Goal: Task Accomplishment & Management: Manage account settings

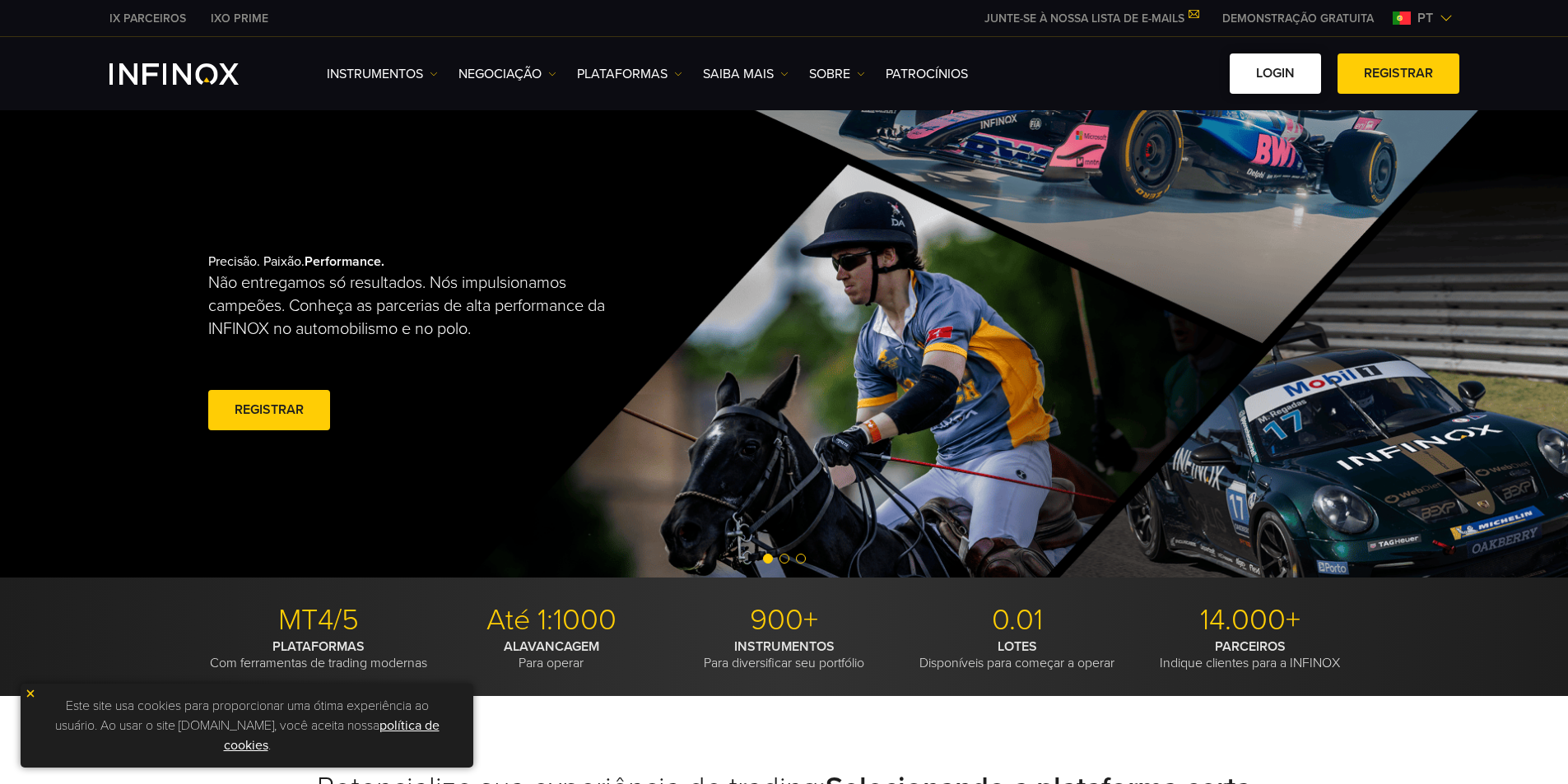
click at [1259, 75] on link "Login" at bounding box center [1275, 73] width 92 height 41
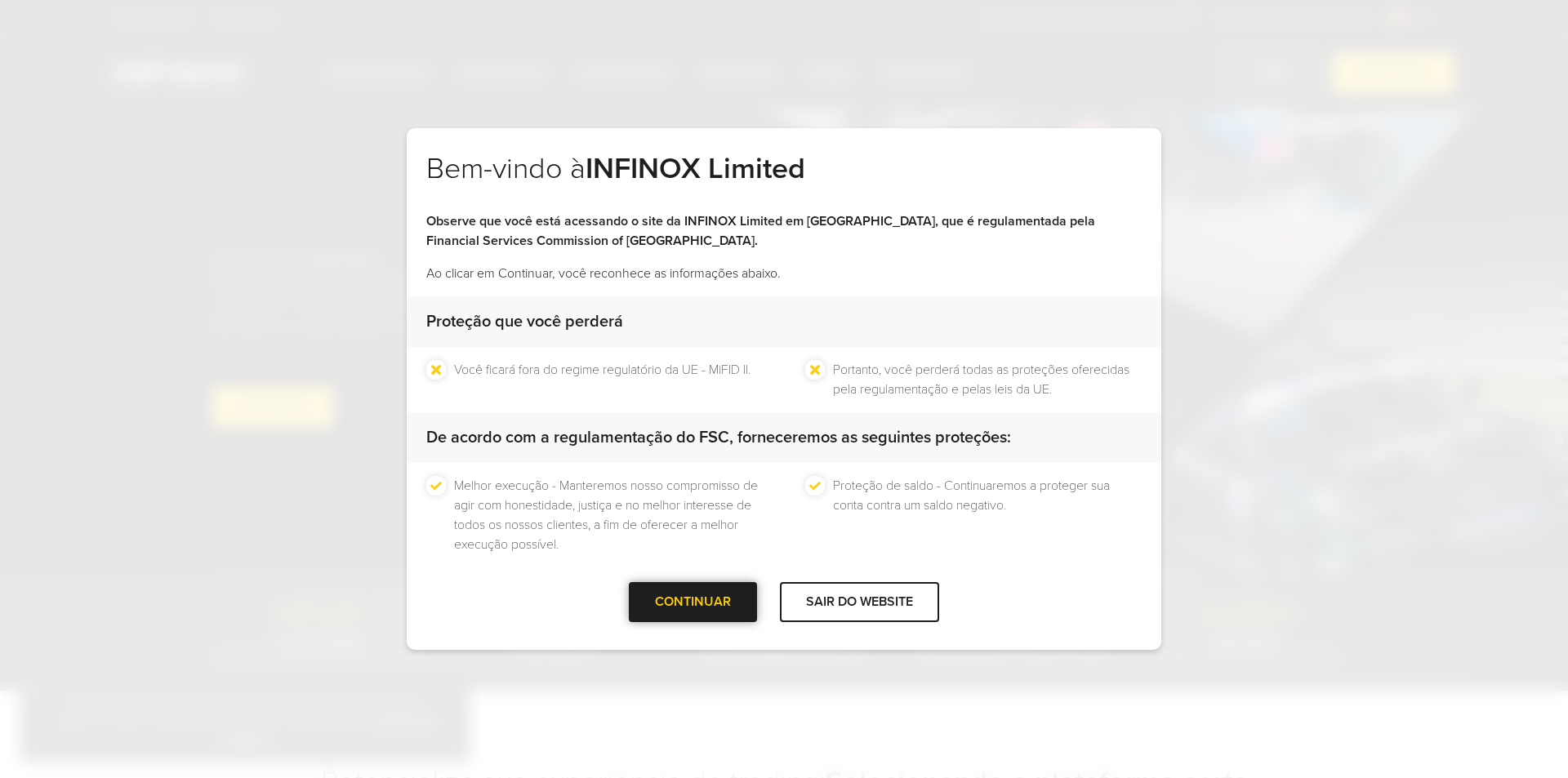
click at [641, 586] on div "CONTINUAR" at bounding box center [693, 602] width 128 height 40
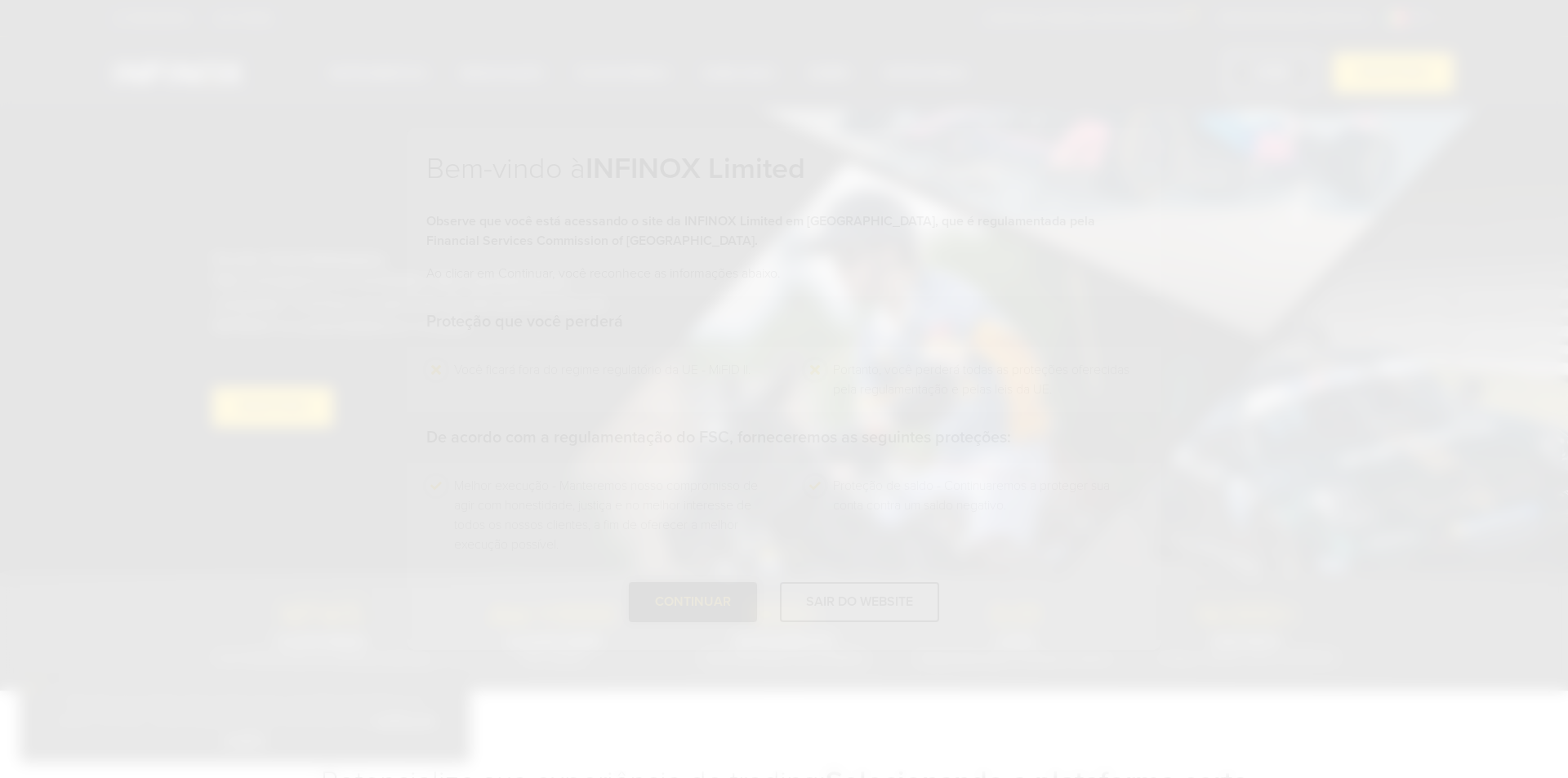
click at [693, 594] on div "Bem-vindo à INFINOX Limited Observe que você está acessando o site da INFINOX L…" at bounding box center [784, 389] width 1568 height 778
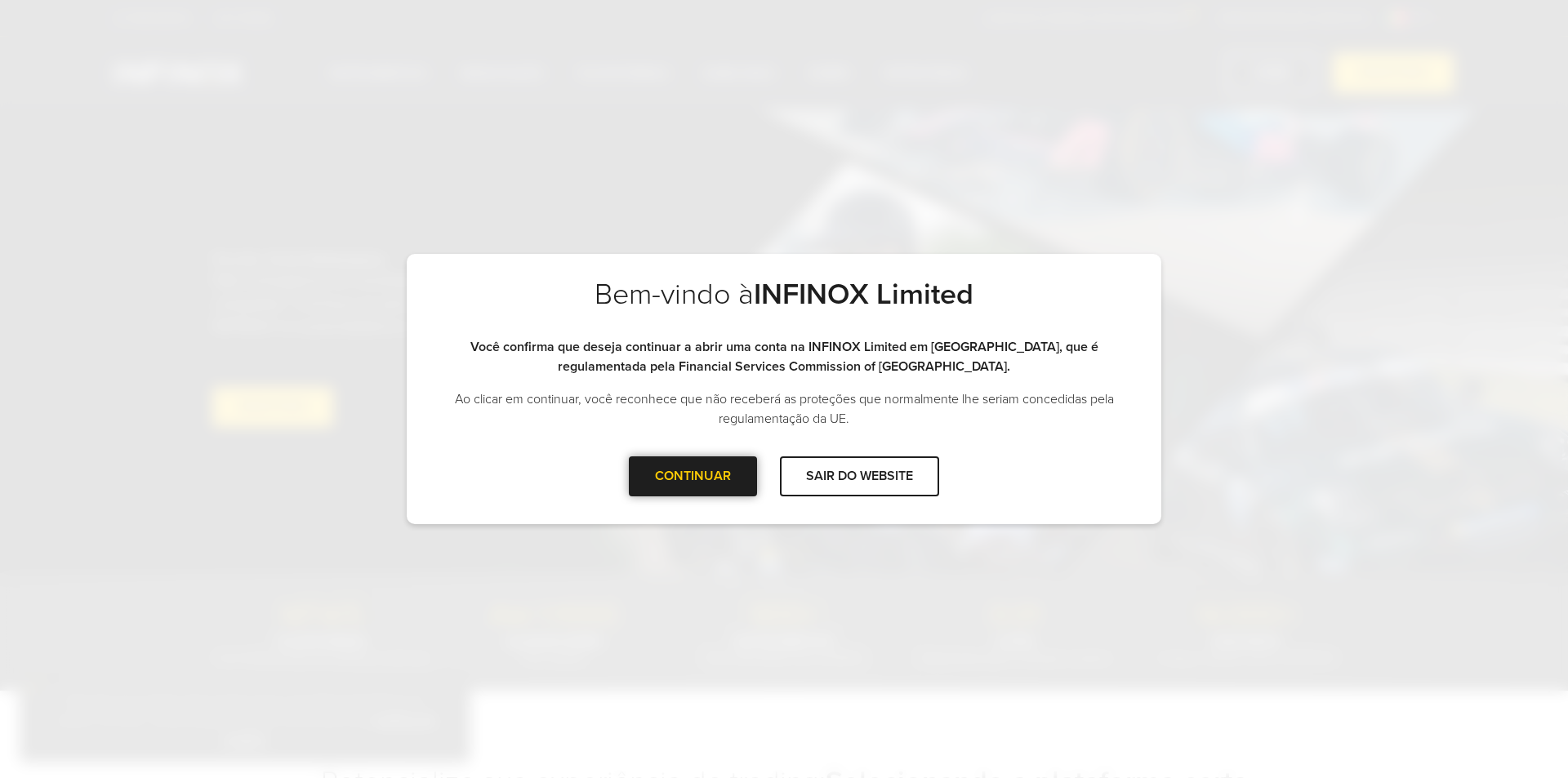
click at [727, 482] on div "CONTINUAR" at bounding box center [693, 477] width 128 height 40
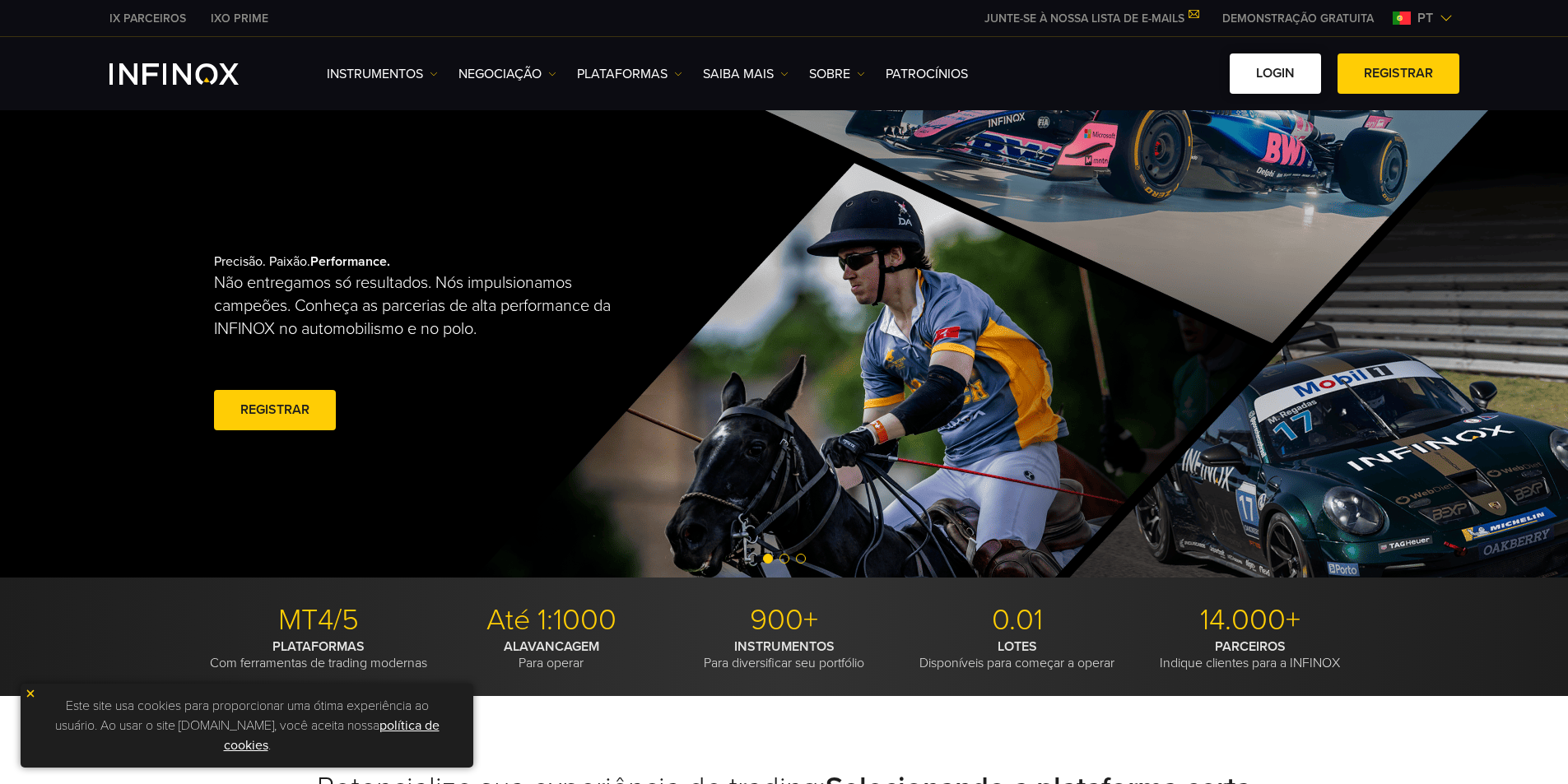
click at [1271, 70] on link "Login" at bounding box center [1275, 73] width 92 height 41
